Goal: Information Seeking & Learning: Find specific fact

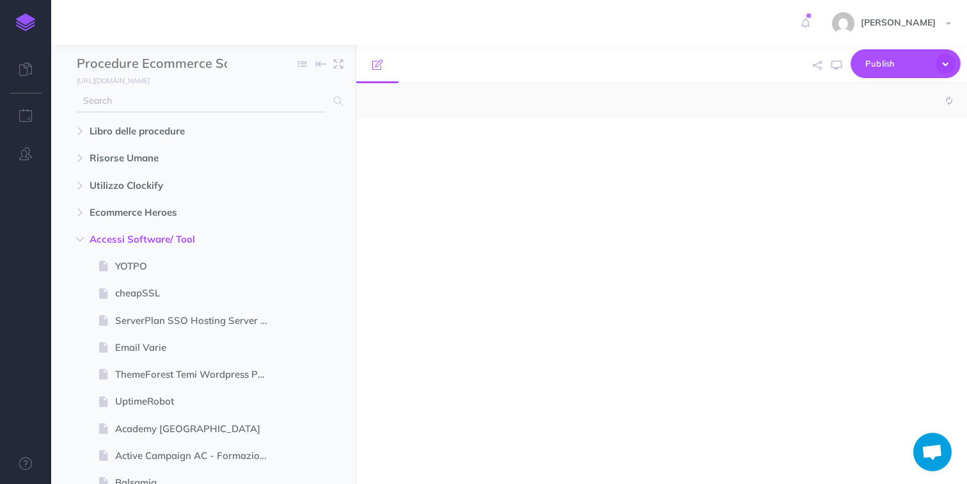
click at [149, 106] on input "text" at bounding box center [202, 101] width 250 height 23
select select "null"
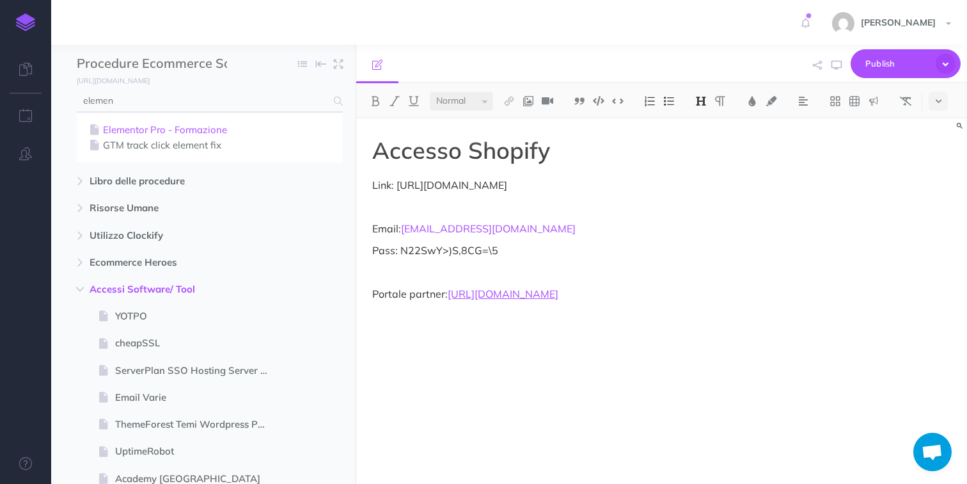
type input "elemen"
click at [133, 132] on link "Elementor Pro - Formazione" at bounding box center [209, 129] width 247 height 15
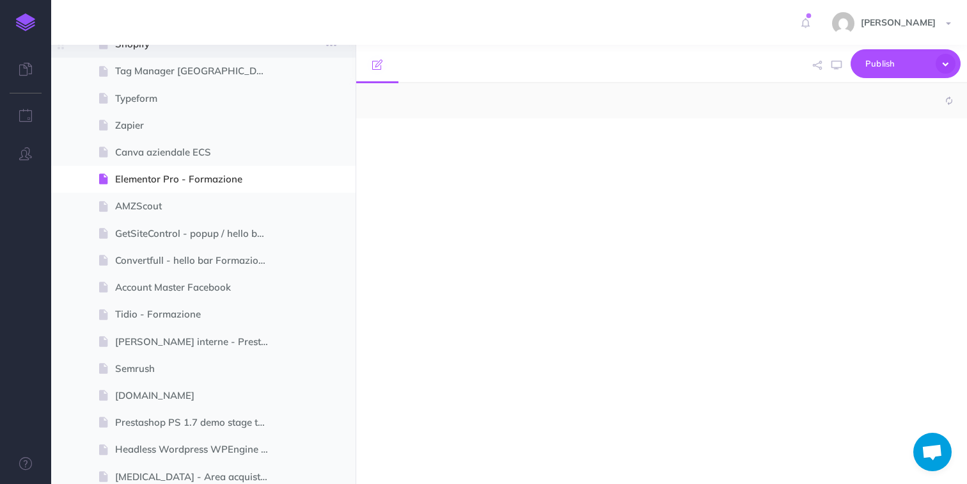
select select "null"
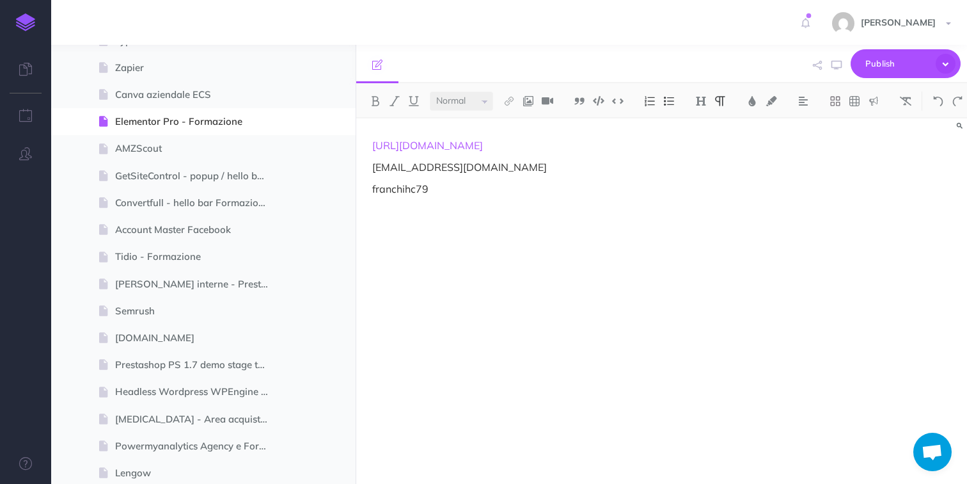
scroll to position [1015, 0]
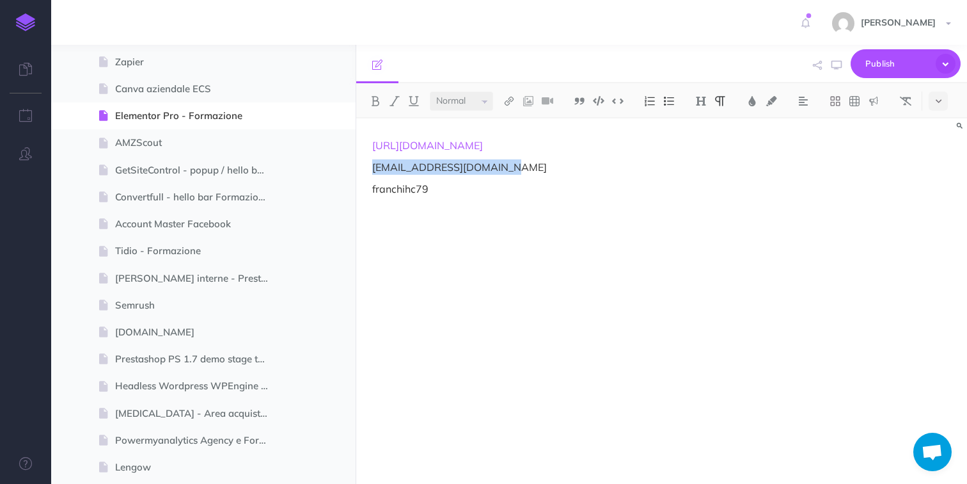
drag, startPoint x: 525, startPoint y: 166, endPoint x: 361, endPoint y: 164, distance: 164.4
click at [361, 164] on div "[URL][DOMAIN_NAME] [EMAIL_ADDRESS][DOMAIN_NAME] franchihc79" at bounding box center [569, 294] width 427 height 353
copy p "[EMAIL_ADDRESS][DOMAIN_NAME]"
click at [631, 175] on div "[URL][DOMAIN_NAME] [EMAIL_ADDRESS][DOMAIN_NAME] franchihc79" at bounding box center [569, 294] width 427 height 353
